Goal: Navigation & Orientation: Find specific page/section

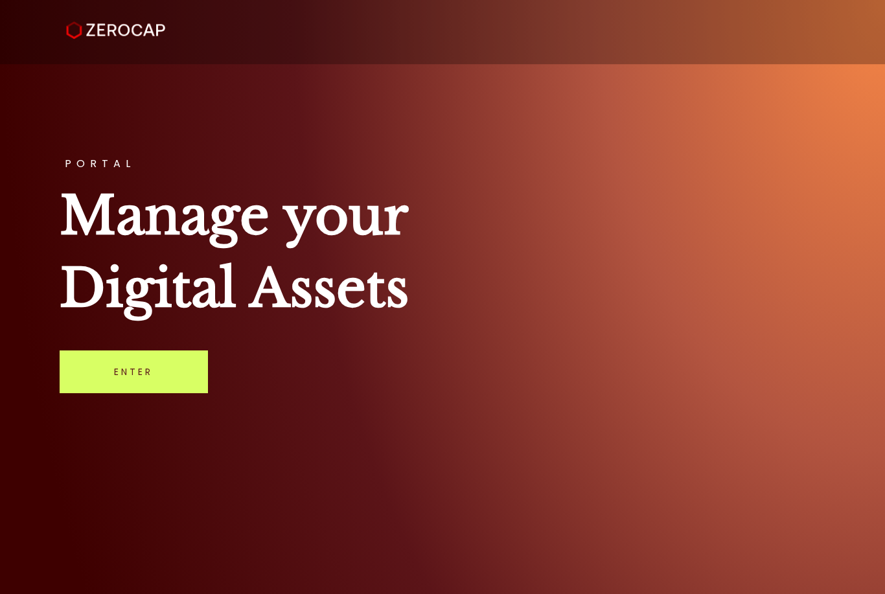
click at [94, 382] on link "Enter" at bounding box center [134, 372] width 148 height 43
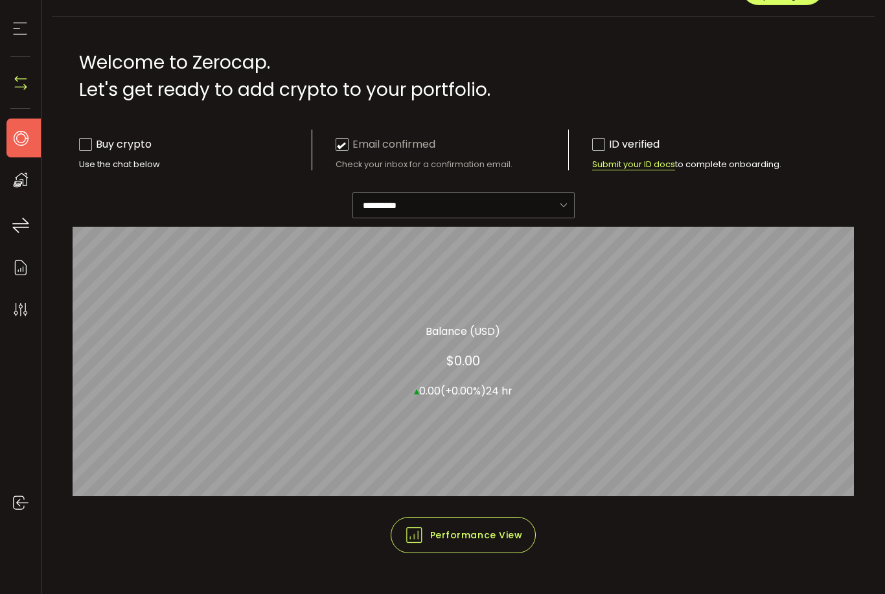
scroll to position [46, 0]
click at [18, 180] on icon at bounding box center [20, 179] width 19 height 19
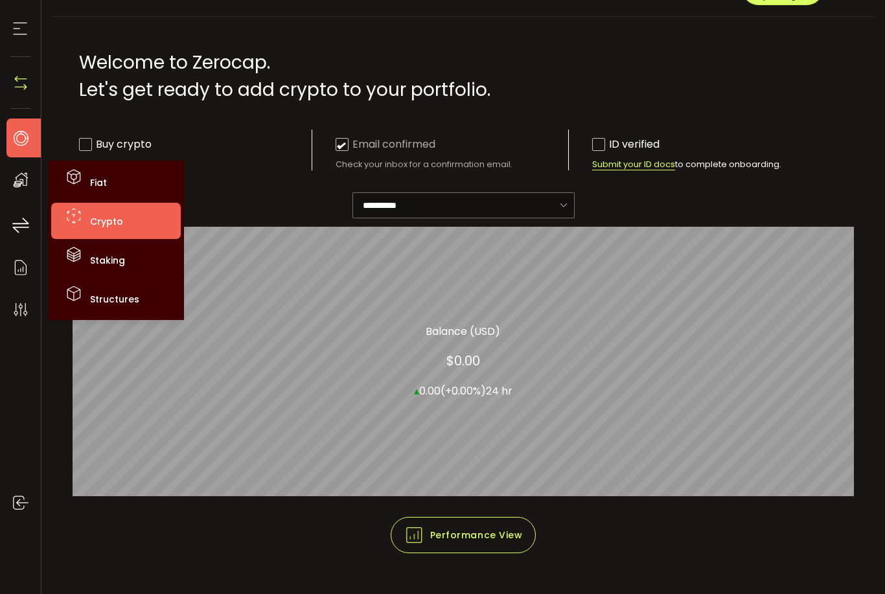
click at [78, 224] on icon at bounding box center [73, 215] width 19 height 19
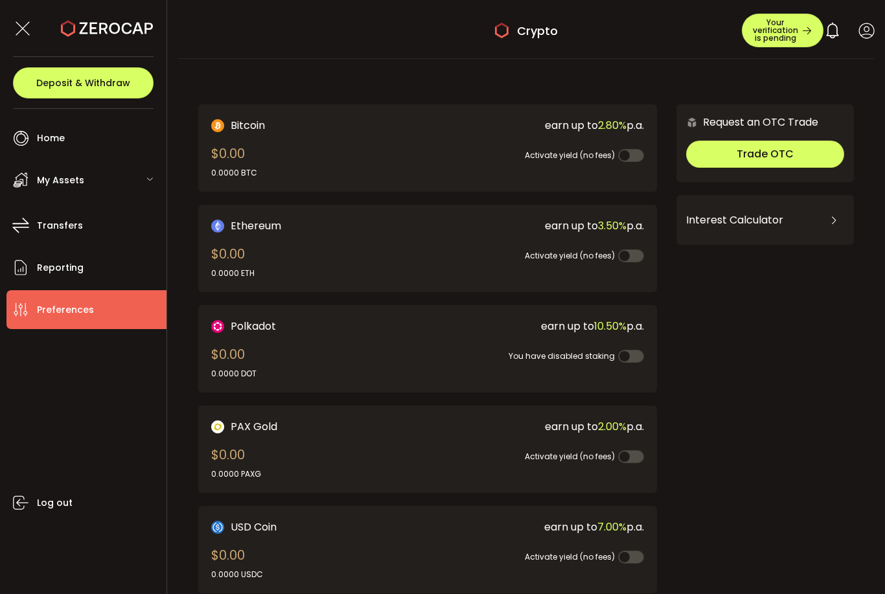
click at [28, 321] on li "Preferences" at bounding box center [86, 309] width 160 height 39
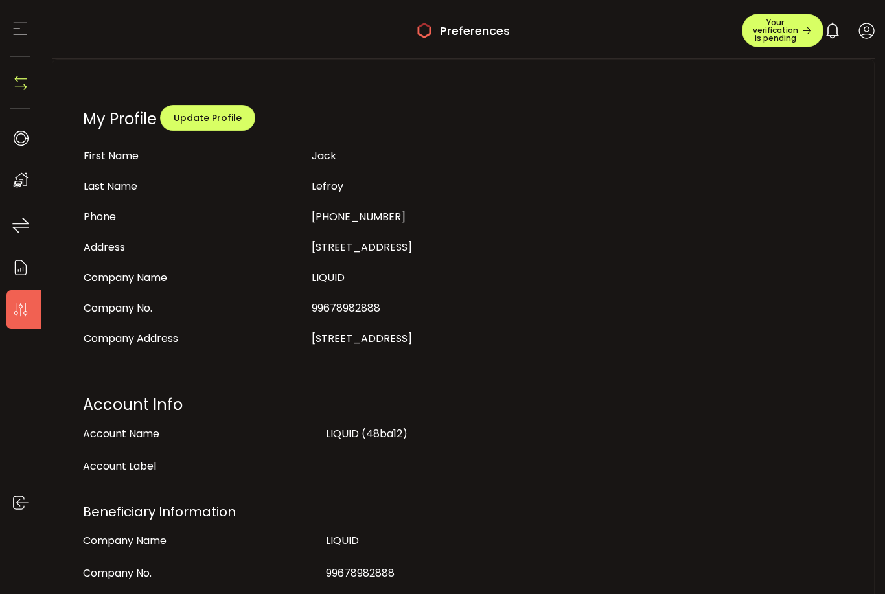
click at [17, 38] on icon at bounding box center [19, 28] width 19 height 19
